Goal: Use online tool/utility

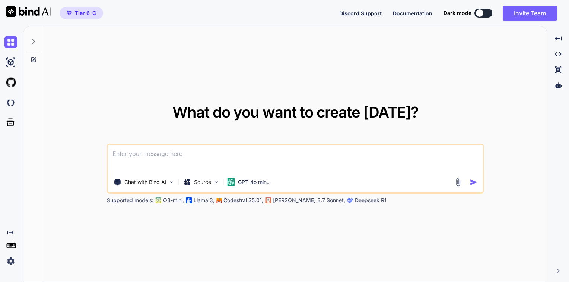
paste textarea "<?php namespace App\Http\Controllers\Auth; use App\User; use App\Http\Controlle…"
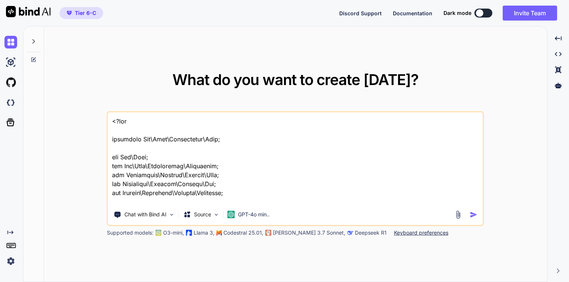
scroll to position [510, 0]
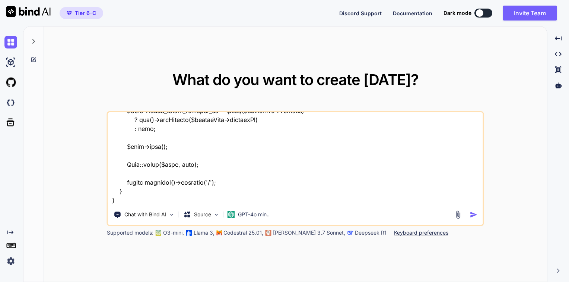
click at [132, 196] on textarea at bounding box center [295, 158] width 375 height 92
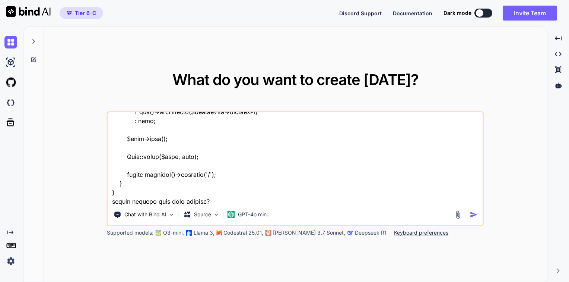
type textarea "<?php namespace App\Http\Controllers\Auth; use App\User; use App\Http\Controlle…"
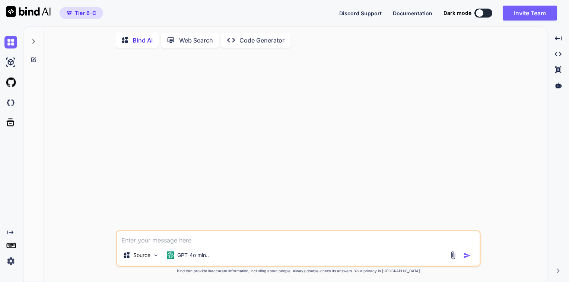
type textarea "x"
click at [236, 148] on div at bounding box center [298, 142] width 363 height 176
click at [33, 41] on icon at bounding box center [34, 41] width 6 height 6
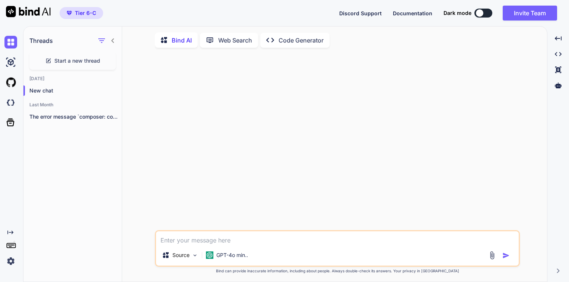
click at [212, 241] on textarea at bounding box center [337, 237] width 363 height 13
paste textarea "<?php namespace App\Http\Controllers\Auth; use App\User; use App\Http\Controlle…"
type textarea "<?php namespace App\Http\Controllers\Auth; use App\User; use App\Http\Controlle…"
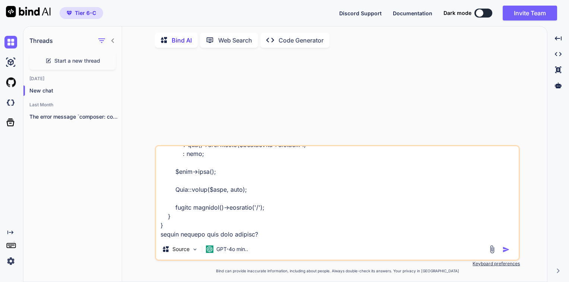
type textarea "x"
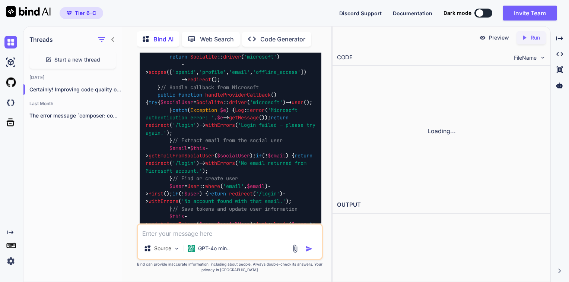
scroll to position [392, 0]
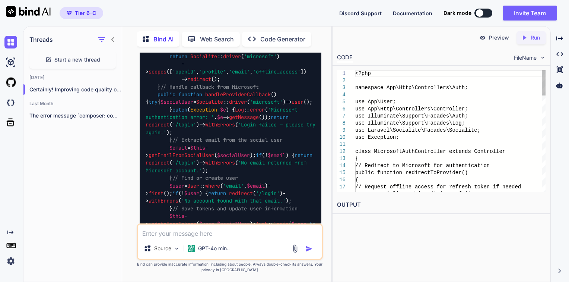
type textarea "x"
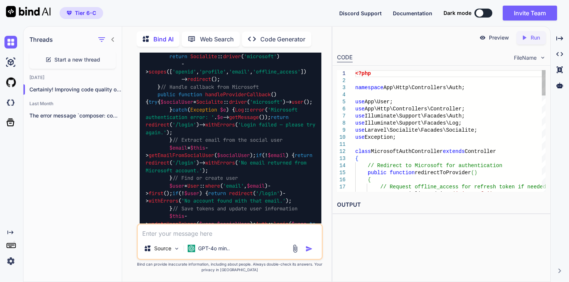
click at [349, 165] on div "14" at bounding box center [346, 165] width 18 height 7
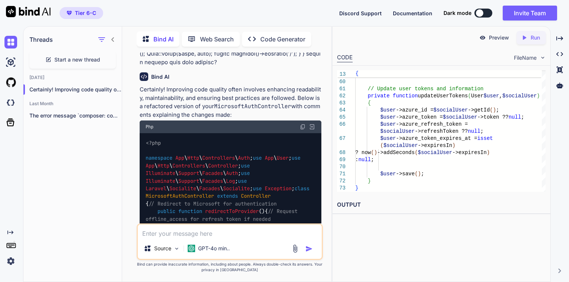
scroll to position [222, 0]
click at [301, 124] on img at bounding box center [303, 127] width 6 height 6
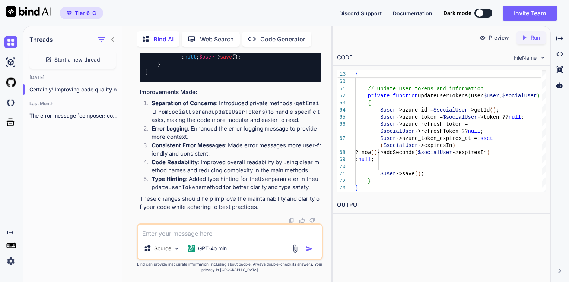
scroll to position [778, 0]
click at [531, 41] on p "Run" at bounding box center [535, 37] width 9 height 7
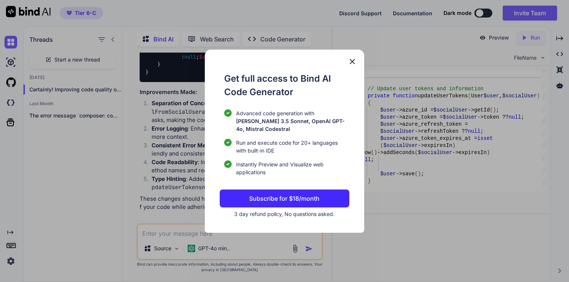
click at [351, 63] on img at bounding box center [352, 61] width 9 height 9
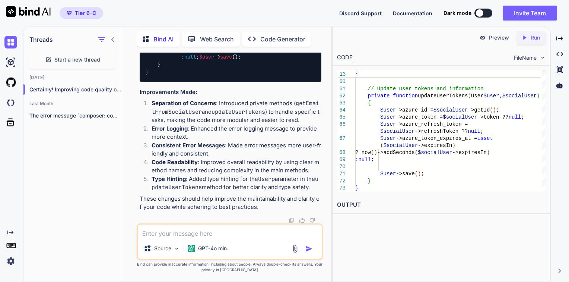
click at [494, 38] on p "Preview" at bounding box center [499, 37] width 20 height 7
click at [558, 37] on icon "Created with Pixso." at bounding box center [559, 38] width 7 height 7
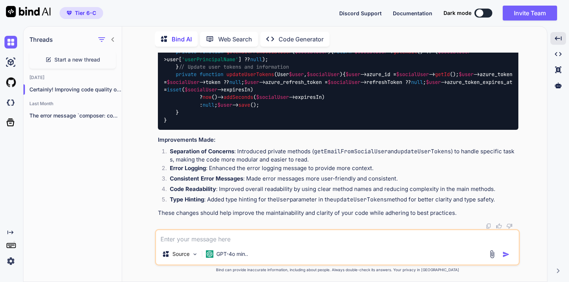
scroll to position [666, 0]
click at [481, 13] on div at bounding box center [479, 12] width 7 height 7
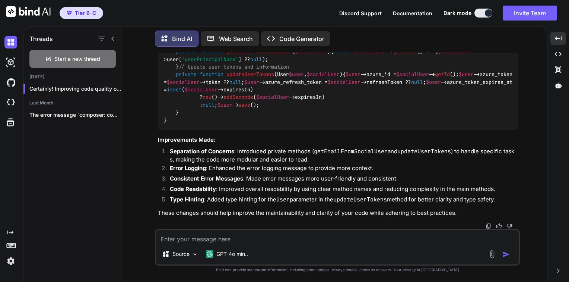
click at [483, 13] on button at bounding box center [483, 13] width 18 height 9
type textarea "x"
